Goal: Task Accomplishment & Management: Manage account settings

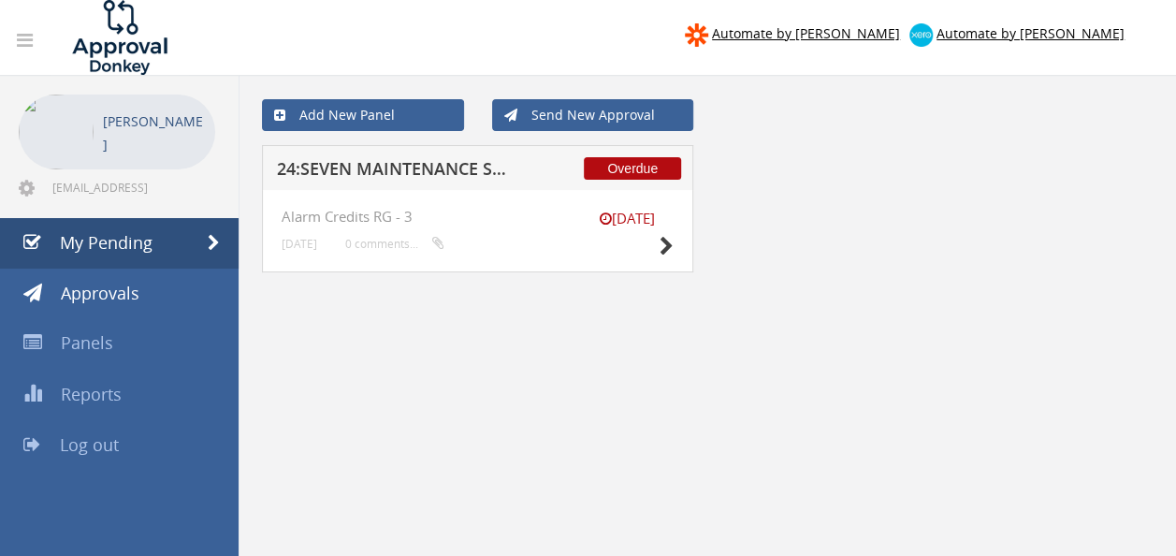
click at [438, 167] on h5 "24:SEVEN MAINTENANCE SOLUTIONS 1095989-D01 $498.96" at bounding box center [397, 171] width 240 height 23
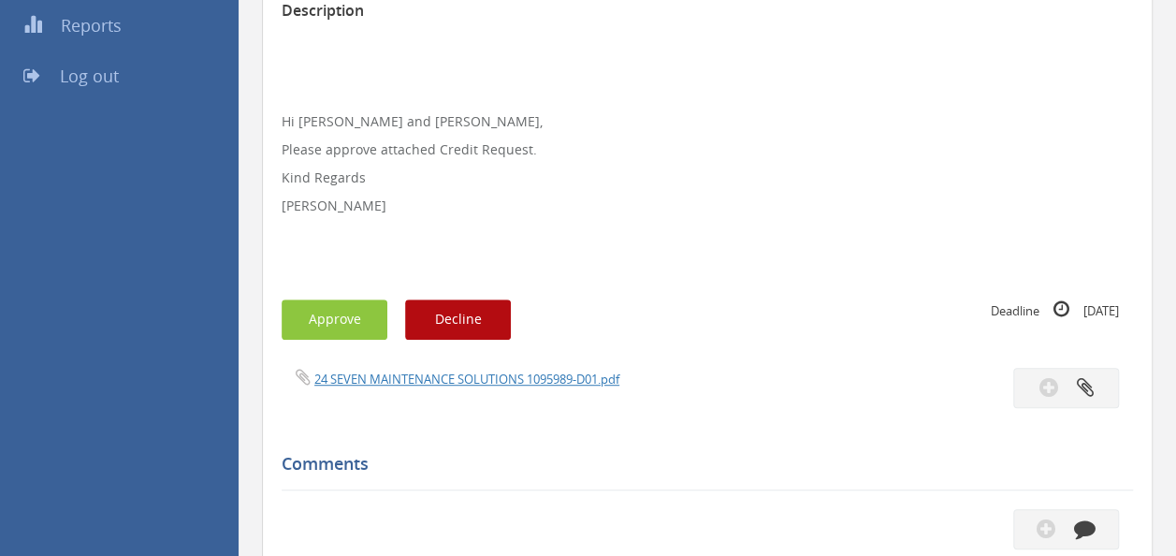
scroll to position [374, 0]
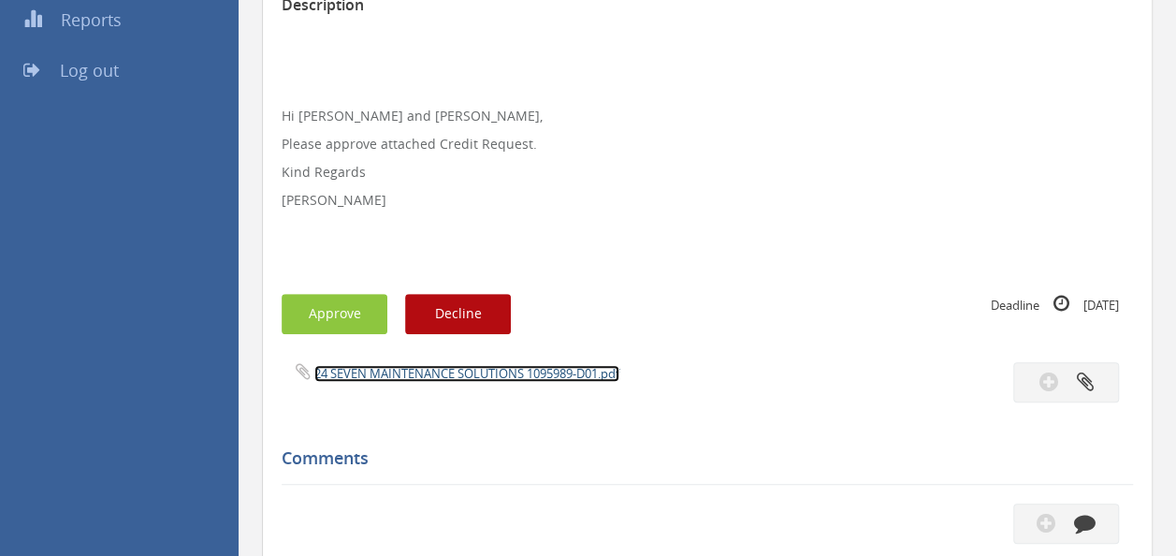
click at [417, 370] on link "24 SEVEN MAINTENANCE SOLUTIONS 1095989-D01.pdf" at bounding box center [466, 373] width 305 height 17
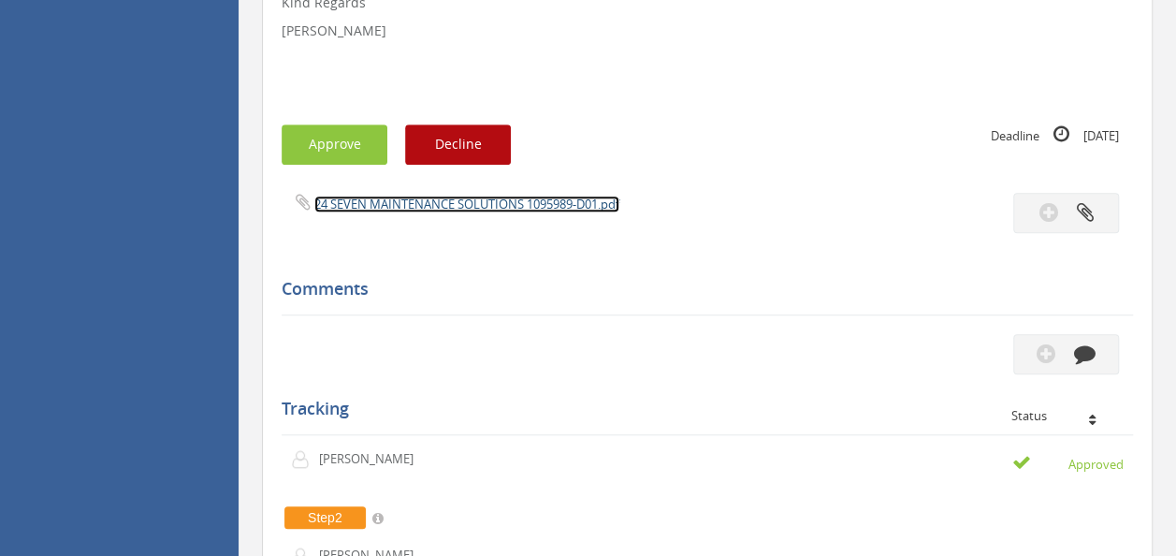
scroll to position [561, 0]
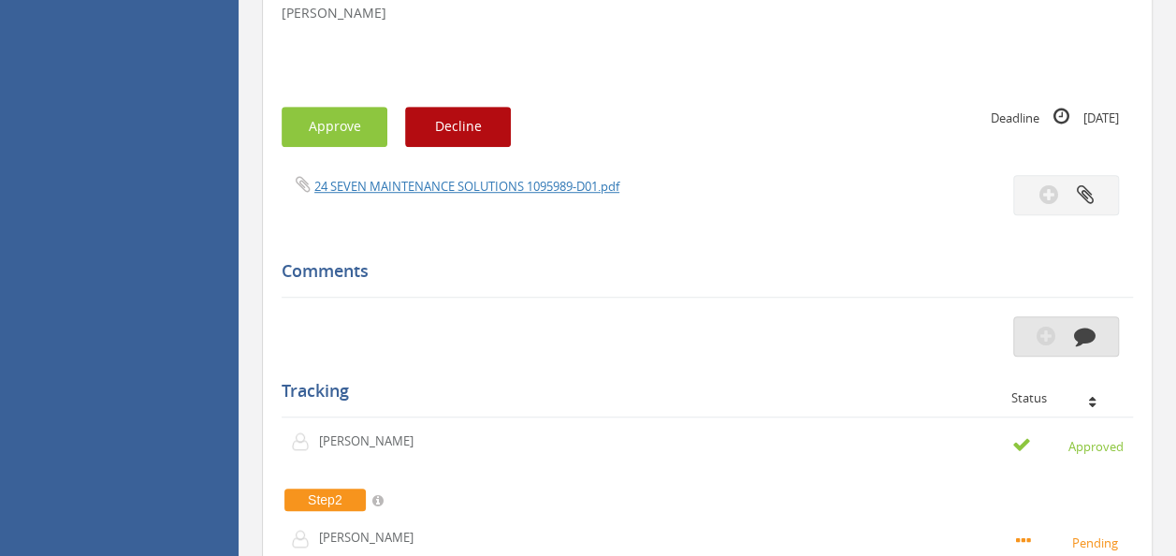
click at [1044, 341] on icon "button" at bounding box center [1046, 336] width 19 height 22
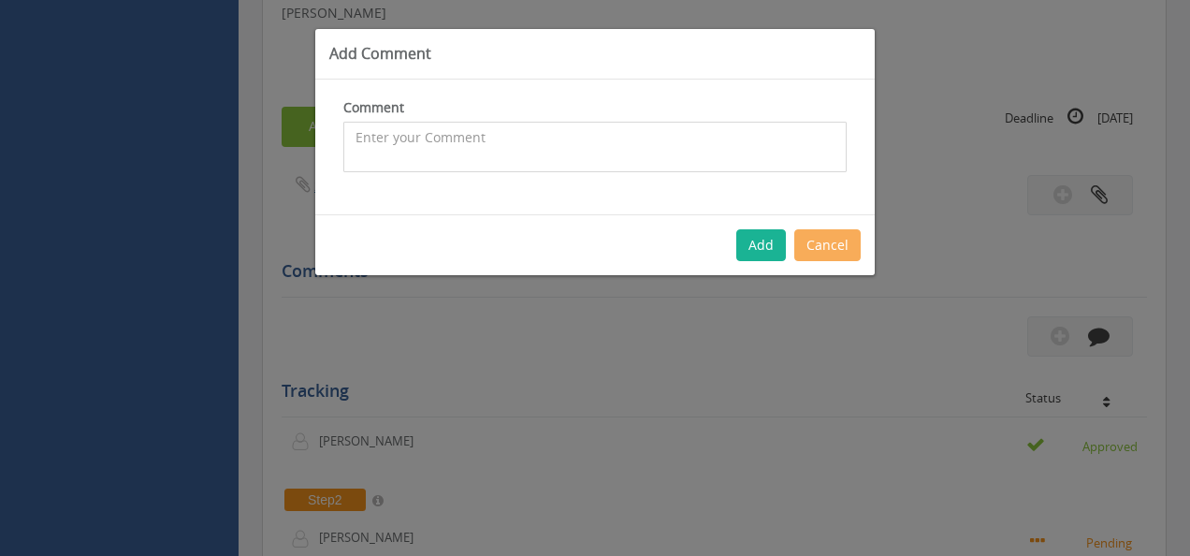
click at [505, 133] on textarea at bounding box center [594, 147] width 503 height 51
type textarea "Please have Damian change the restocking fee back to 20%."
click at [763, 243] on button "Add" at bounding box center [761, 245] width 50 height 32
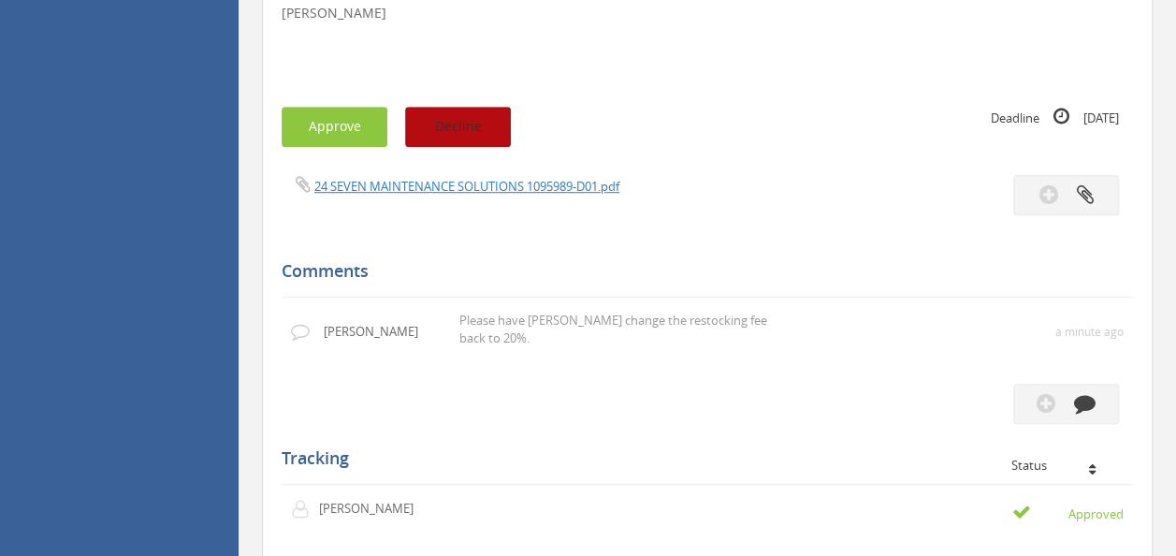
click at [453, 120] on button "Decline" at bounding box center [458, 127] width 106 height 40
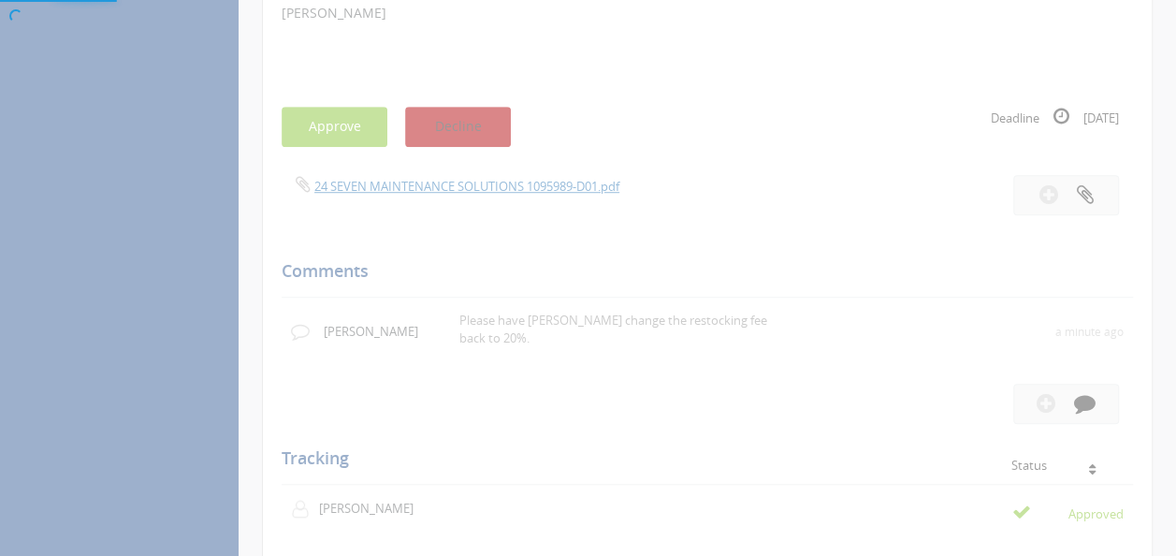
scroll to position [75, 0]
